Goal: Communication & Community: Participate in discussion

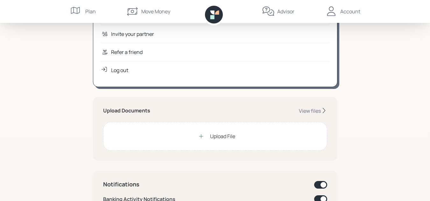
scroll to position [127, 0]
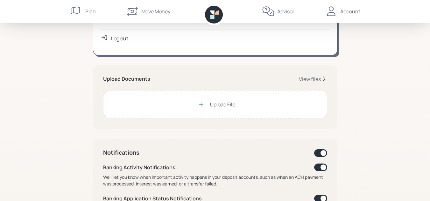
click at [192, 105] on div "Upload File" at bounding box center [215, 104] width 224 height 29
click at [227, 106] on div "Upload File" at bounding box center [222, 105] width 25 height 8
click at [313, 78] on div "View files" at bounding box center [310, 79] width 22 height 7
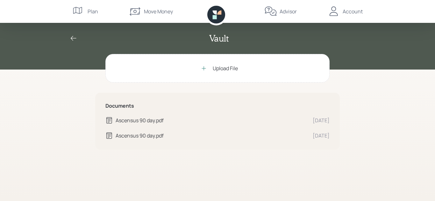
click at [143, 121] on div "Ascensus 90 day.pdf" at bounding box center [212, 121] width 192 height 8
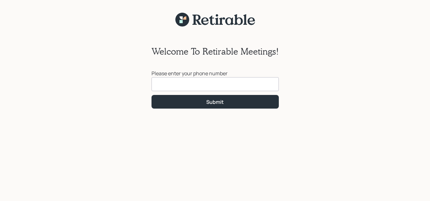
click at [191, 82] on input at bounding box center [214, 84] width 127 height 14
type input "(502) 260-2352"
click button "Submit" at bounding box center [214, 102] width 127 height 14
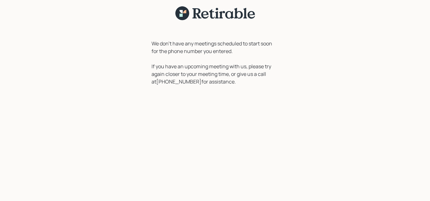
scroll to position [8, 0]
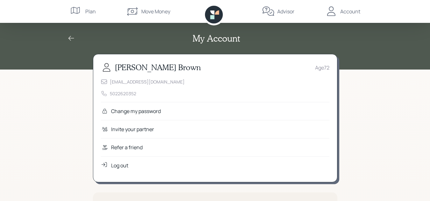
click at [347, 12] on div "Account" at bounding box center [350, 12] width 20 height 8
click at [191, 89] on div "dbrown40241@gmail.com 5022620352" at bounding box center [215, 88] width 229 height 18
click at [120, 126] on div "Invite your partner" at bounding box center [132, 130] width 43 height 8
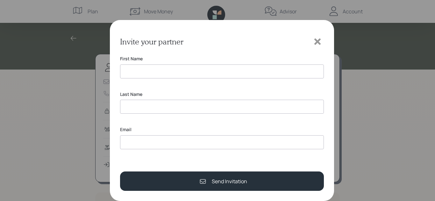
click at [317, 42] on icon at bounding box center [317, 42] width 6 height 6
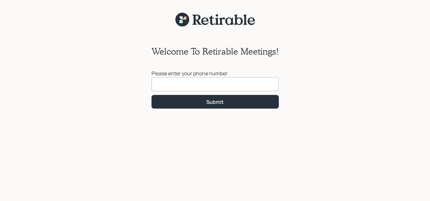
click at [214, 84] on input at bounding box center [214, 84] width 127 height 14
type input "[PHONE_NUMBER]"
click button "Submit" at bounding box center [214, 102] width 127 height 14
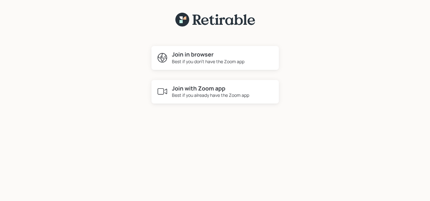
click at [209, 55] on h4 "Join in browser" at bounding box center [208, 54] width 73 height 7
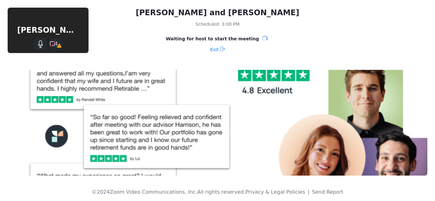
click at [67, 40] on div at bounding box center [48, 44] width 56 height 13
click at [53, 44] on icon "Stop Video" at bounding box center [56, 44] width 12 height 8
click at [61, 45] on icon "Stop Video" at bounding box center [56, 44] width 12 height 8
click at [62, 44] on div at bounding box center [48, 44] width 56 height 13
click at [69, 43] on div at bounding box center [48, 44] width 56 height 13
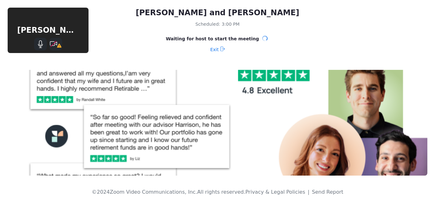
click at [66, 22] on div "David Brown" at bounding box center [48, 31] width 81 height 46
click at [70, 18] on div "David Brown" at bounding box center [48, 31] width 81 height 46
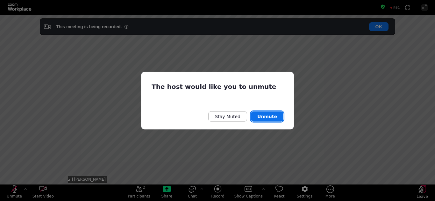
click at [272, 115] on button "Unmute" at bounding box center [267, 117] width 32 height 10
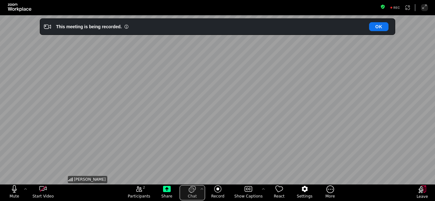
click at [193, 192] on icon "open the chat panel" at bounding box center [192, 190] width 8 height 8
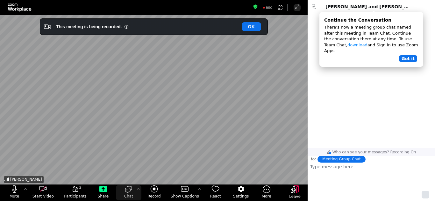
scroll to position [131, 123]
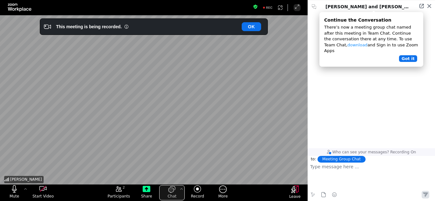
click at [169, 191] on icon "close the chat panel" at bounding box center [172, 190] width 8 height 8
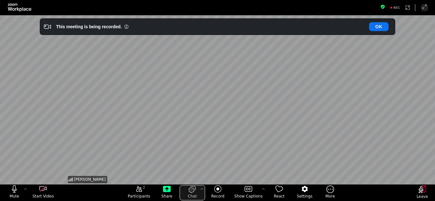
click at [188, 193] on div "open the chat panel" at bounding box center [191, 190] width 25 height 8
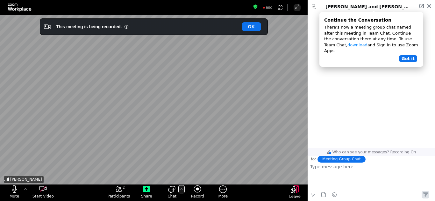
click at [180, 189] on icon "Chat Settings" at bounding box center [181, 189] width 5 height 5
click at [180, 188] on icon "Chat Settings" at bounding box center [181, 189] width 5 height 5
click at [172, 191] on icon "close the chat panel" at bounding box center [172, 190] width 8 height 8
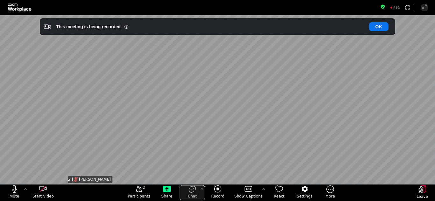
click at [196, 196] on button "Chat" at bounding box center [191, 193] width 25 height 15
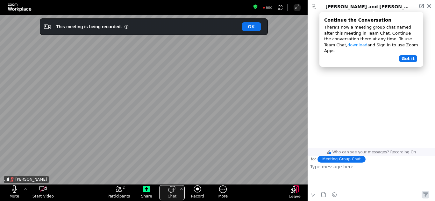
click at [172, 194] on button "Chat" at bounding box center [171, 193] width 25 height 15
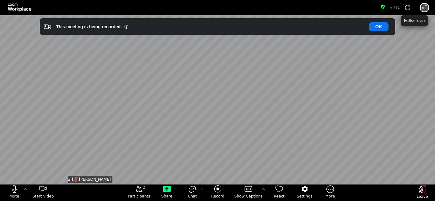
click at [422, 7] on icon "Enter Full Screen" at bounding box center [424, 6] width 5 height 5
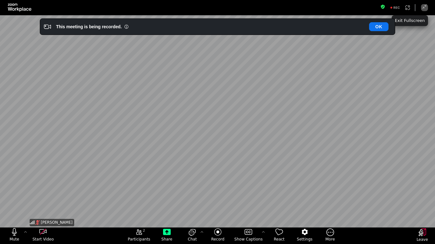
click at [335, 98] on div "Aleksandra Szegda" at bounding box center [217, 121] width 378 height 213
drag, startPoint x: 335, startPoint y: 98, endPoint x: 340, endPoint y: 107, distance: 10.4
drag, startPoint x: 340, startPoint y: 107, endPoint x: 186, endPoint y: 113, distance: 154.1
click at [186, 113] on div "Aleksandra Szegda" at bounding box center [217, 121] width 378 height 213
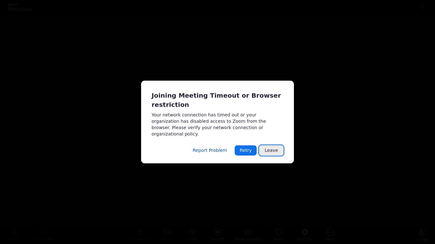
click at [273, 146] on button "Leave" at bounding box center [271, 151] width 24 height 10
